Goal: Transaction & Acquisition: Book appointment/travel/reservation

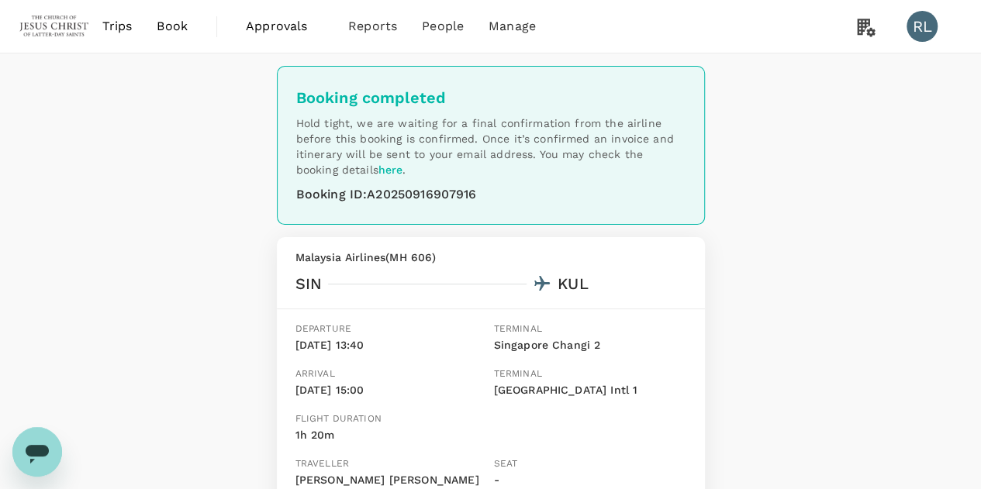
click at [172, 29] on span "Book" at bounding box center [172, 26] width 31 height 19
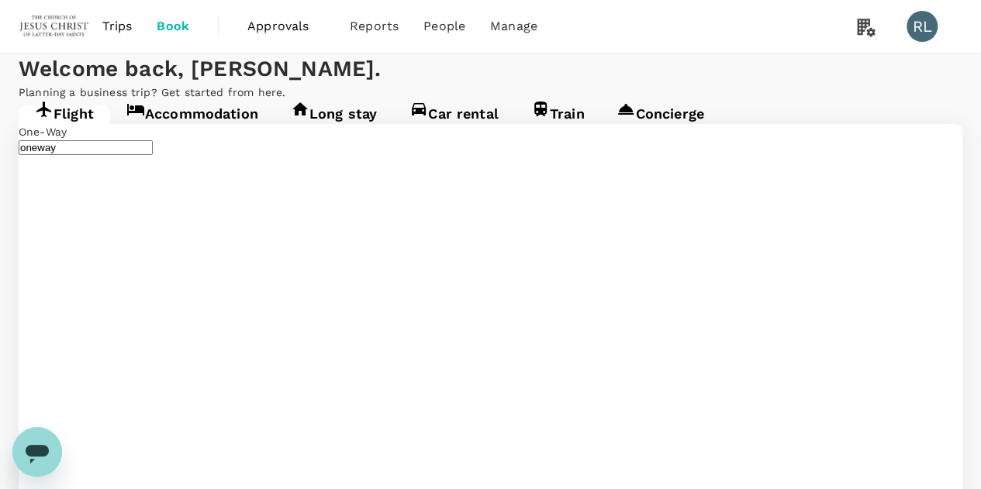
type input "Singapore Changi (SIN)"
type input "Kuala Lumpur Intl ([GEOGRAPHIC_DATA])"
type input "Singapore Changi (SIN)"
type input "Kuala Lumpur Intl ([GEOGRAPHIC_DATA])"
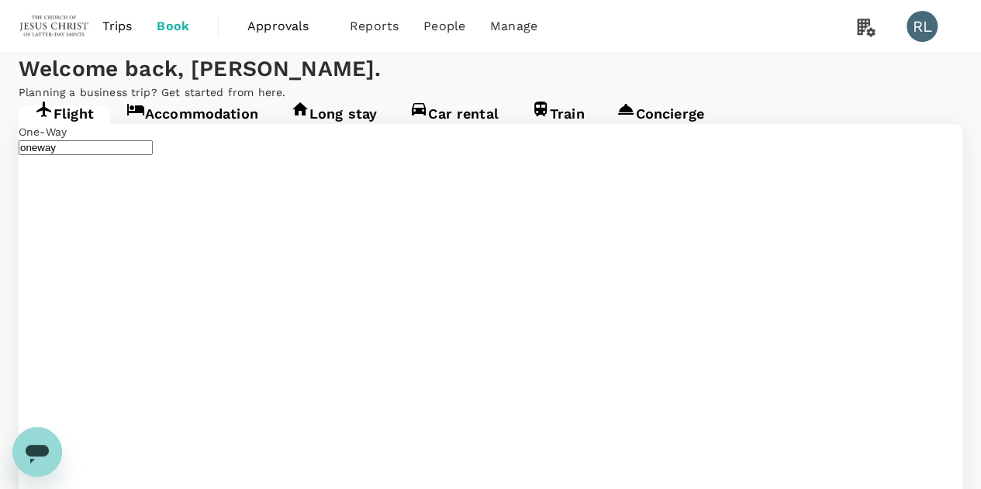
type input "S"
type input "[PERSON_NAME] (JHB)"
drag, startPoint x: 563, startPoint y: 291, endPoint x: 377, endPoint y: 289, distance: 186.1
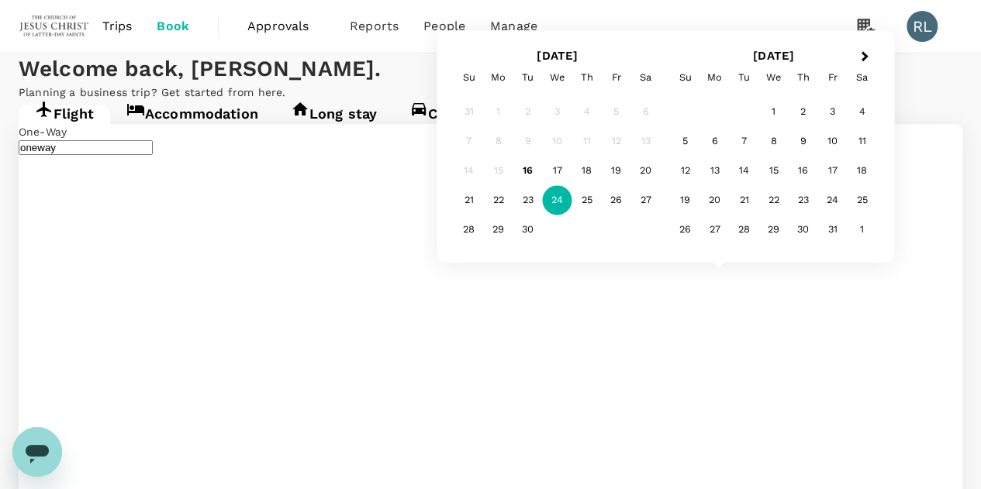
type input "Singapore Changi (SIN)"
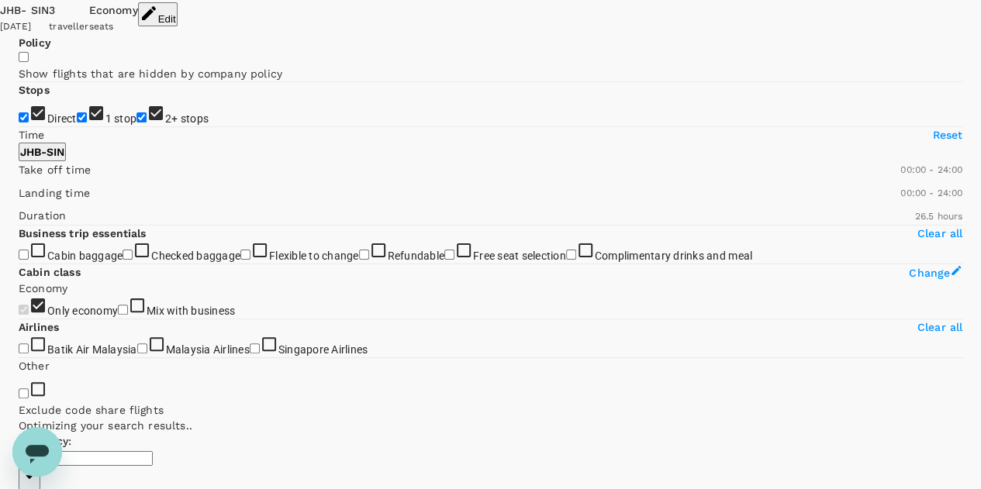
type input "1565"
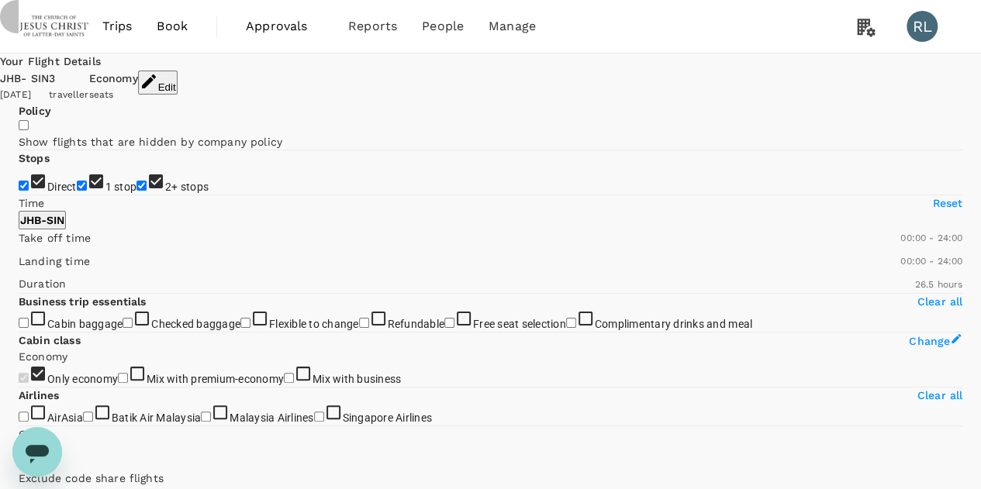
click at [77, 191] on input "1 stop" at bounding box center [82, 186] width 10 height 10
checkbox input "false"
click at [136, 191] on input "2+ stops" at bounding box center [141, 186] width 10 height 10
checkbox input "false"
click at [77, 191] on input "1 stop" at bounding box center [82, 186] width 10 height 10
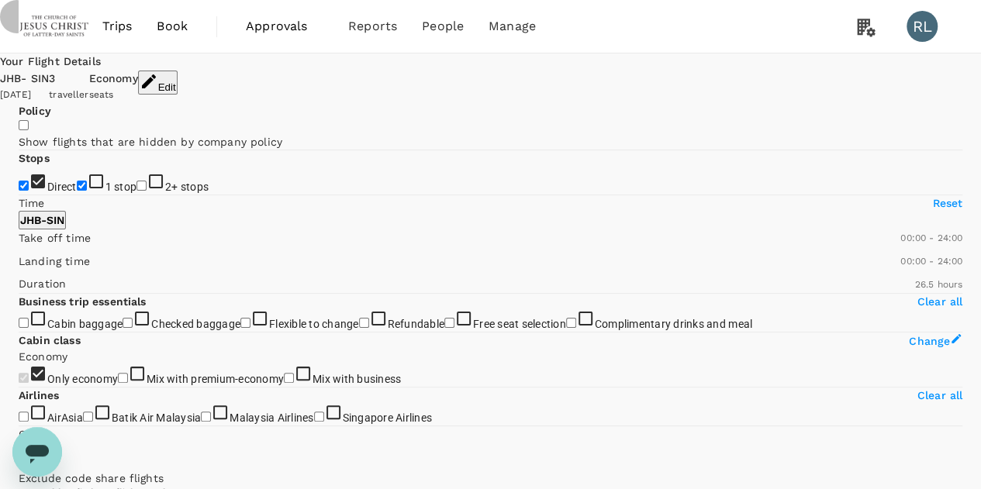
checkbox input "true"
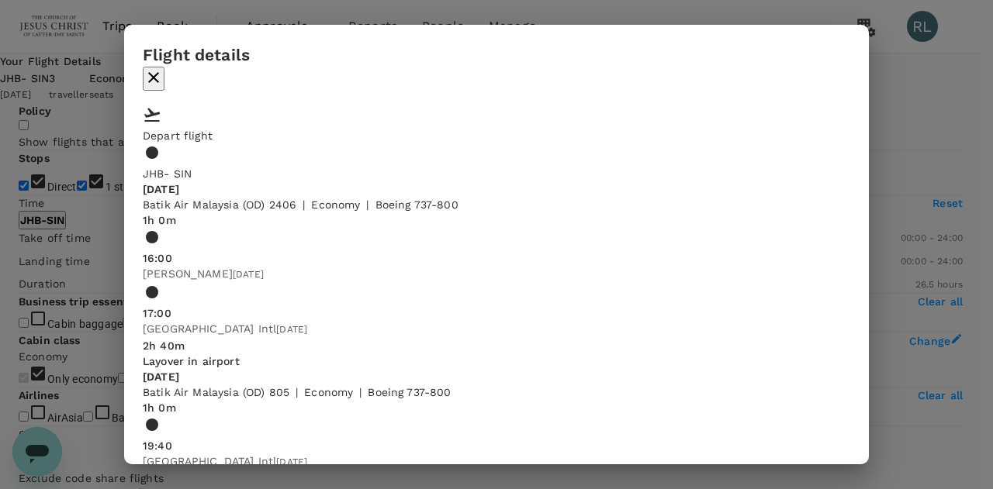
click at [163, 68] on icon "button" at bounding box center [153, 77] width 19 height 19
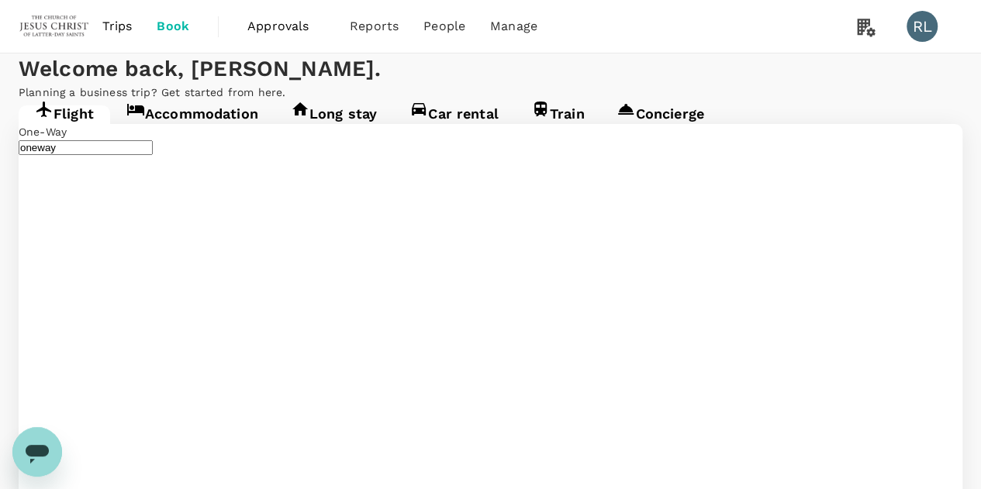
type input "[PERSON_NAME] (JHB)"
type input "Singapore Changi (SIN)"
type input "[PERSON_NAME] (JHB)"
type input "Singapore Changi (SIN)"
